Goal: Navigation & Orientation: Find specific page/section

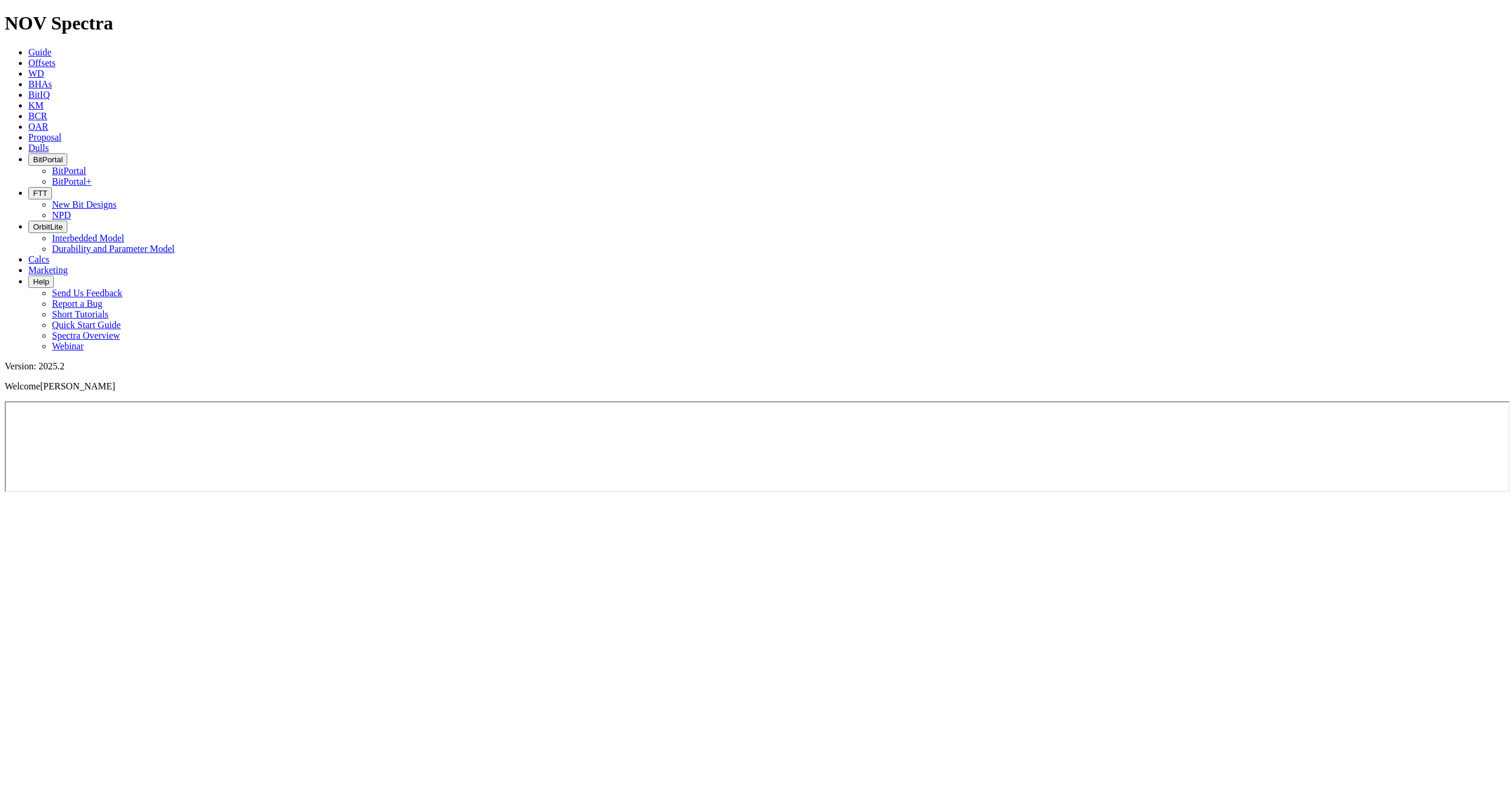
click at [67, 153] on button "BitPortal" at bounding box center [47, 159] width 39 height 13
click at [91, 176] on link "BitPortal+" at bounding box center [71, 181] width 40 height 10
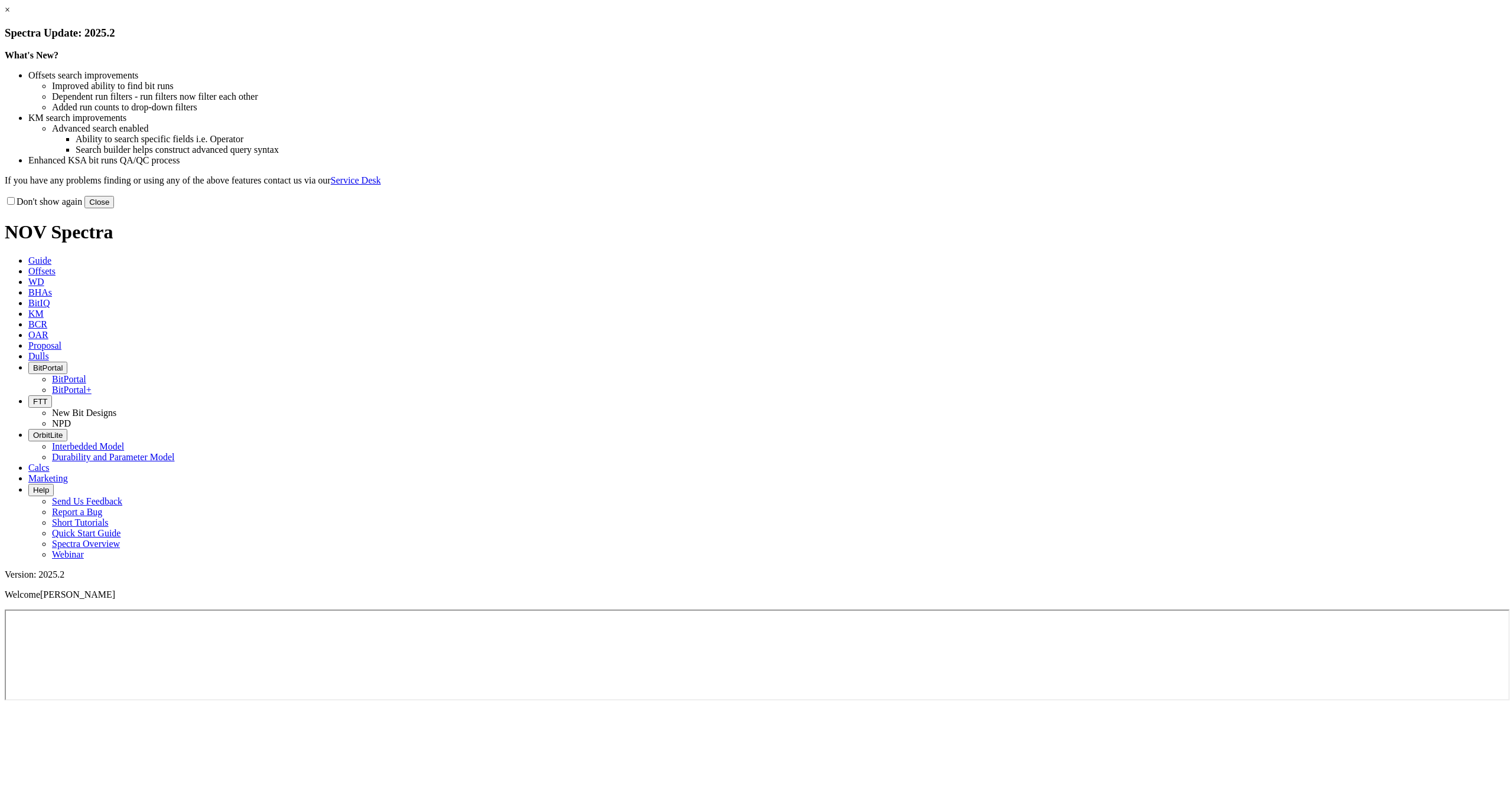
click at [114, 208] on button "Close" at bounding box center [99, 202] width 30 height 13
